Goal: Communication & Community: Answer question/provide support

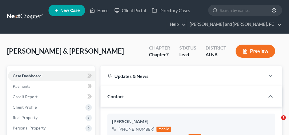
select select "10"
select select "0"
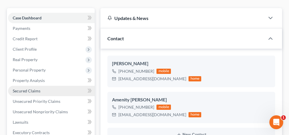
scroll to position [899, 0]
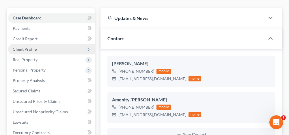
click at [34, 50] on span "Client Profile" at bounding box center [25, 49] width 24 height 5
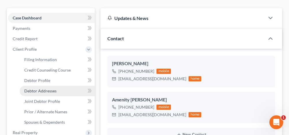
click at [38, 92] on span "Debtor Addresses" at bounding box center [40, 90] width 32 height 5
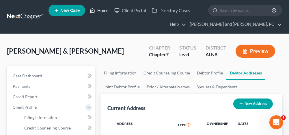
drag, startPoint x: 102, startPoint y: 11, endPoint x: 98, endPoint y: 30, distance: 19.9
click at [102, 11] on link "Home" at bounding box center [99, 10] width 25 height 10
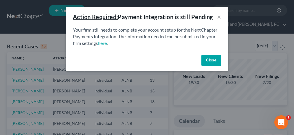
click at [206, 58] on button "Close" at bounding box center [211, 61] width 20 height 12
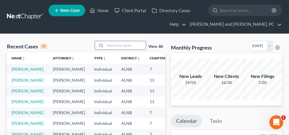
click at [130, 46] on input "search" at bounding box center [126, 45] width 40 height 8
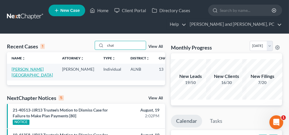
type input "chat"
click at [20, 68] on link "[PERSON_NAME][GEOGRAPHIC_DATA]" at bounding box center [32, 72] width 41 height 11
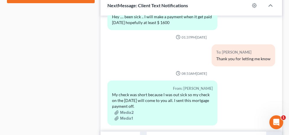
scroll to position [347, 0]
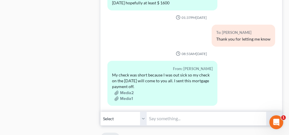
click at [179, 111] on input "text" at bounding box center [206, 118] width 119 height 14
type input "Okay, thank you"
click at [269, 112] on button "submit" at bounding box center [275, 119] width 16 height 14
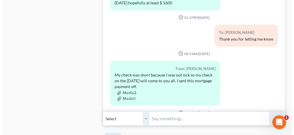
scroll to position [4522, 0]
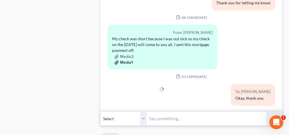
click at [128, 60] on button "Media1" at bounding box center [123, 62] width 19 height 5
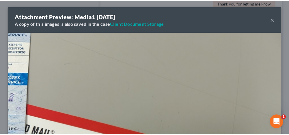
scroll to position [0, 0]
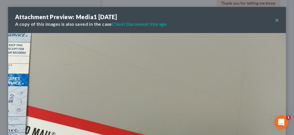
click at [275, 20] on button "×" at bounding box center [277, 19] width 4 height 7
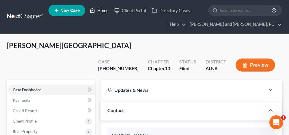
drag, startPoint x: 105, startPoint y: 11, endPoint x: 154, endPoint y: 60, distance: 69.5
click at [105, 11] on link "Home" at bounding box center [99, 10] width 25 height 10
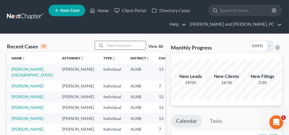
click at [124, 45] on input "search" at bounding box center [126, 45] width 40 height 8
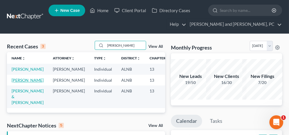
type input "[PERSON_NAME]"
click at [21, 82] on link "[PERSON_NAME]" at bounding box center [28, 79] width 32 height 5
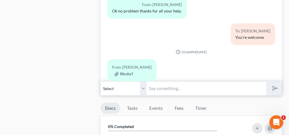
scroll to position [520, 0]
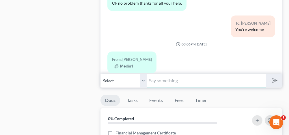
click at [184, 77] on input "text" at bounding box center [206, 80] width 119 height 14
type input "Thank you"
click at [276, 79] on line "submit" at bounding box center [276, 81] width 4 height 4
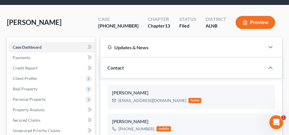
scroll to position [0, 0]
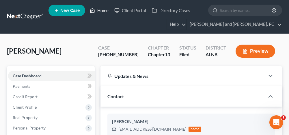
click at [105, 10] on link "Home" at bounding box center [99, 10] width 25 height 10
